Goal: Task Accomplishment & Management: Manage account settings

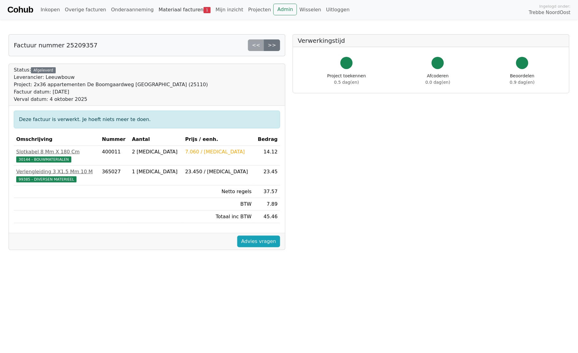
click at [173, 11] on link "Materiaal facturen 1" at bounding box center [184, 10] width 57 height 12
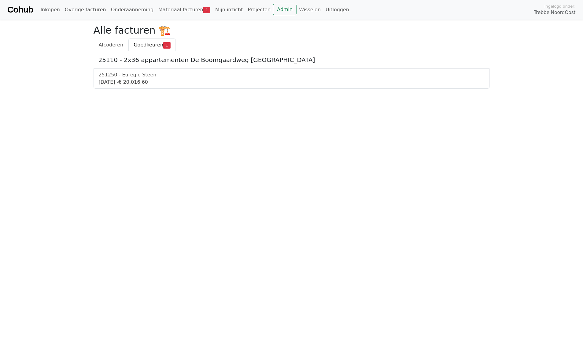
click at [114, 78] on div "251250 - Euregio Steen" at bounding box center [292, 74] width 386 height 7
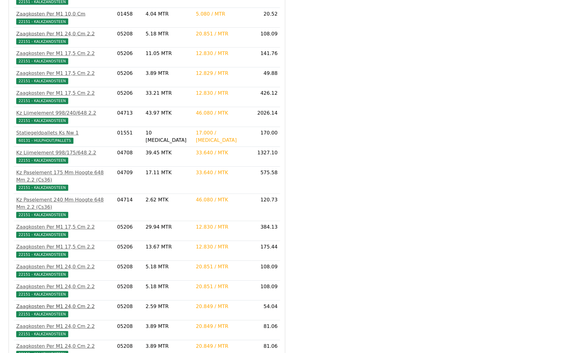
scroll to position [1121, 0]
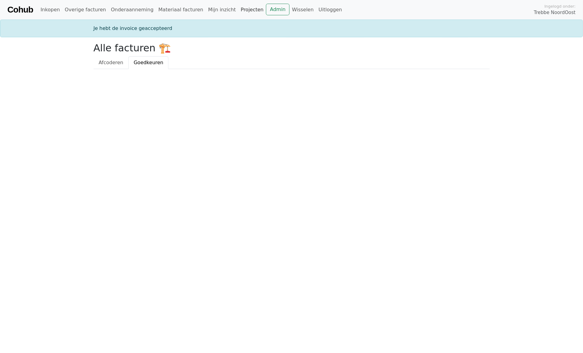
click at [238, 10] on link "Projecten" at bounding box center [252, 10] width 28 height 12
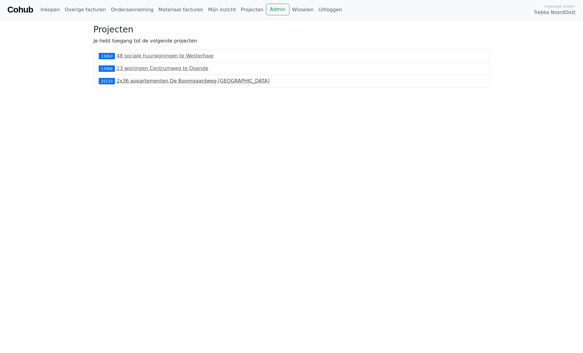
click at [152, 83] on link "2x36 appartementen De Boomgaardweg Almere" at bounding box center [193, 81] width 153 height 6
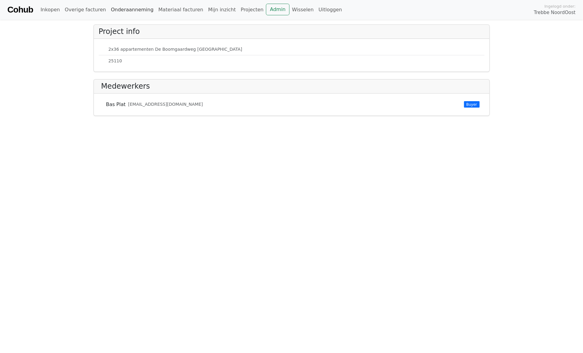
click at [123, 11] on link "Onderaanneming" at bounding box center [132, 10] width 47 height 12
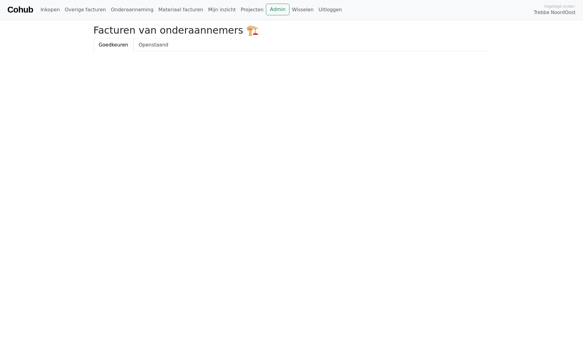
click at [152, 43] on span "Openstaand" at bounding box center [154, 45] width 30 height 6
click at [117, 46] on span "Goedkeuren" at bounding box center [114, 45] width 30 height 6
click at [174, 11] on link "Materiaal facturen" at bounding box center [181, 10] width 50 height 12
click at [206, 12] on link "Mijn inzicht" at bounding box center [222, 10] width 33 height 12
